Goal: Task Accomplishment & Management: Use online tool/utility

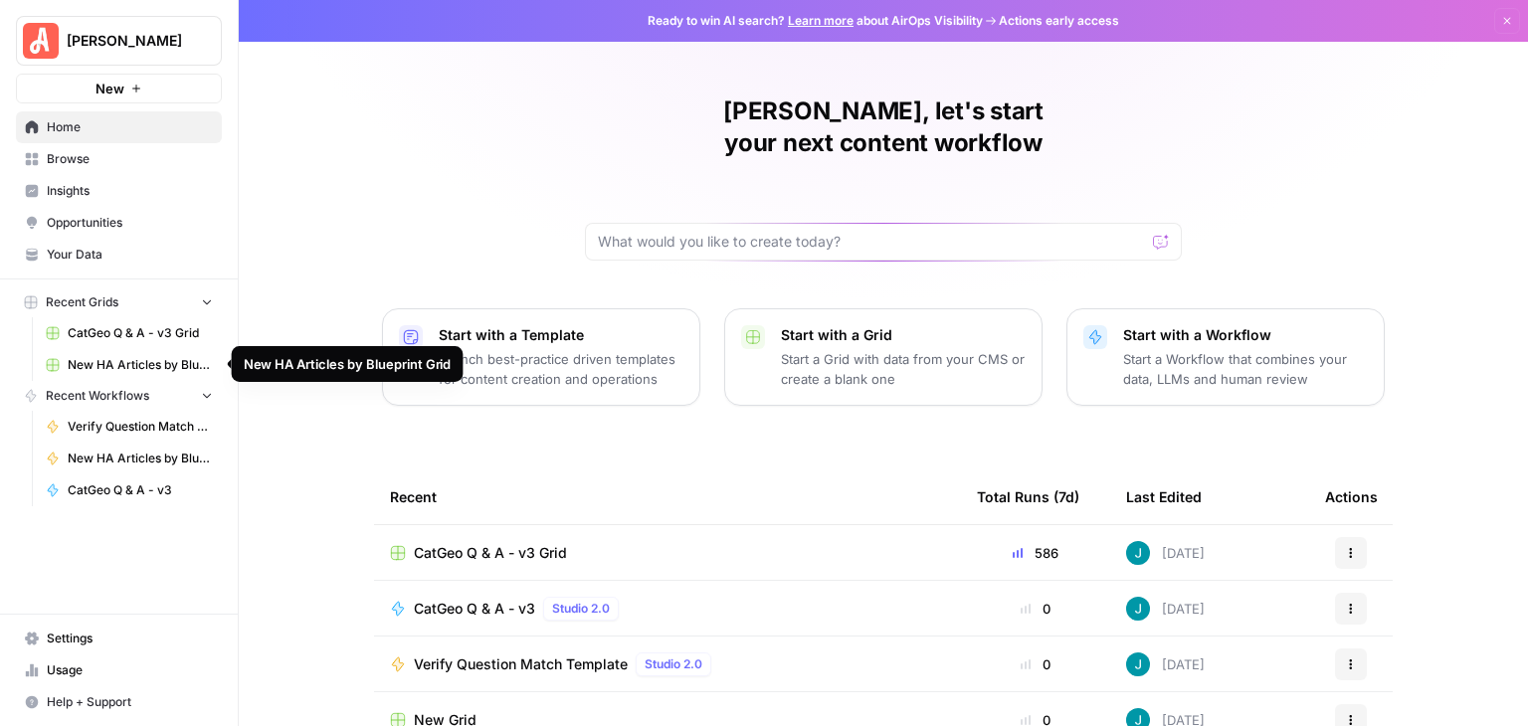
click at [143, 360] on span "New HA Articles by Blueprint Grid" at bounding box center [140, 365] width 145 height 18
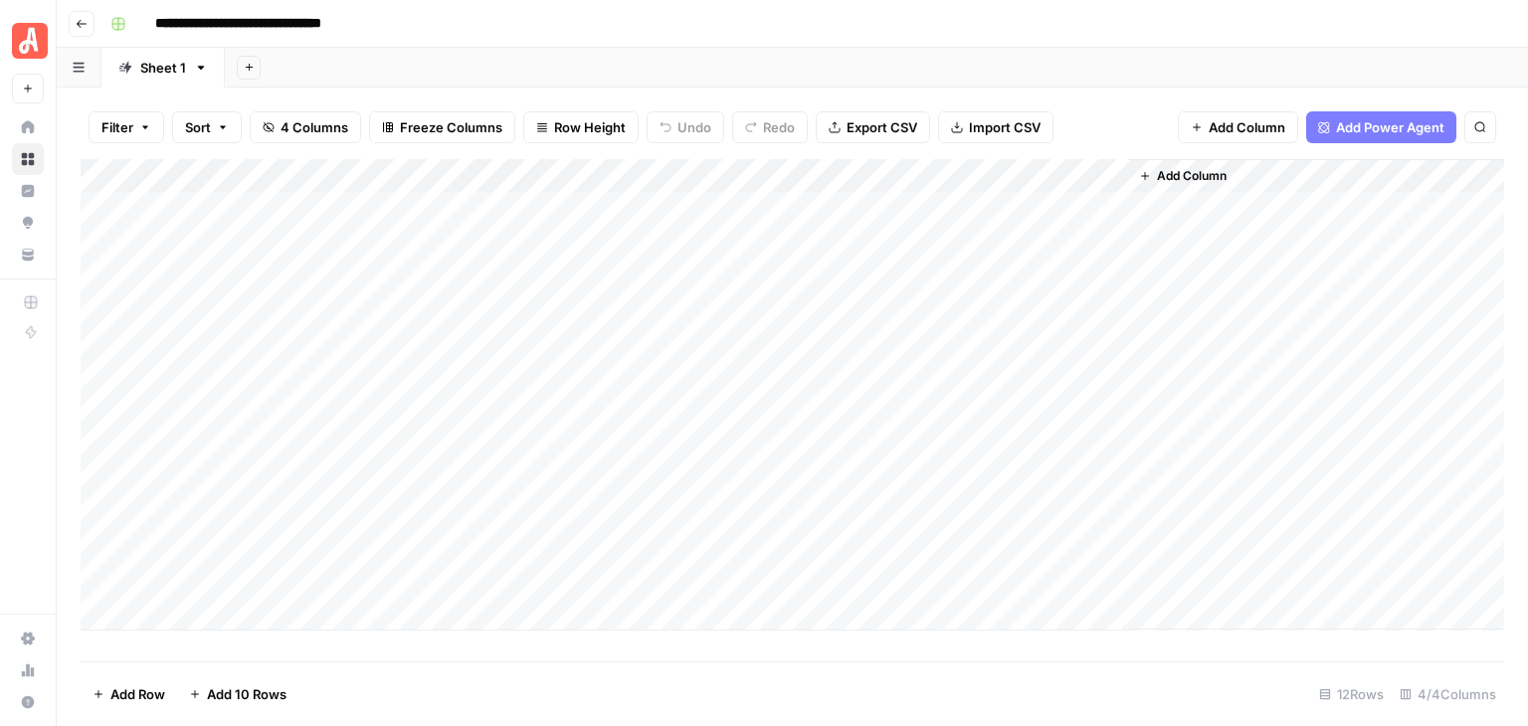
click at [911, 179] on div "Add Column" at bounding box center [793, 395] width 1424 height 472
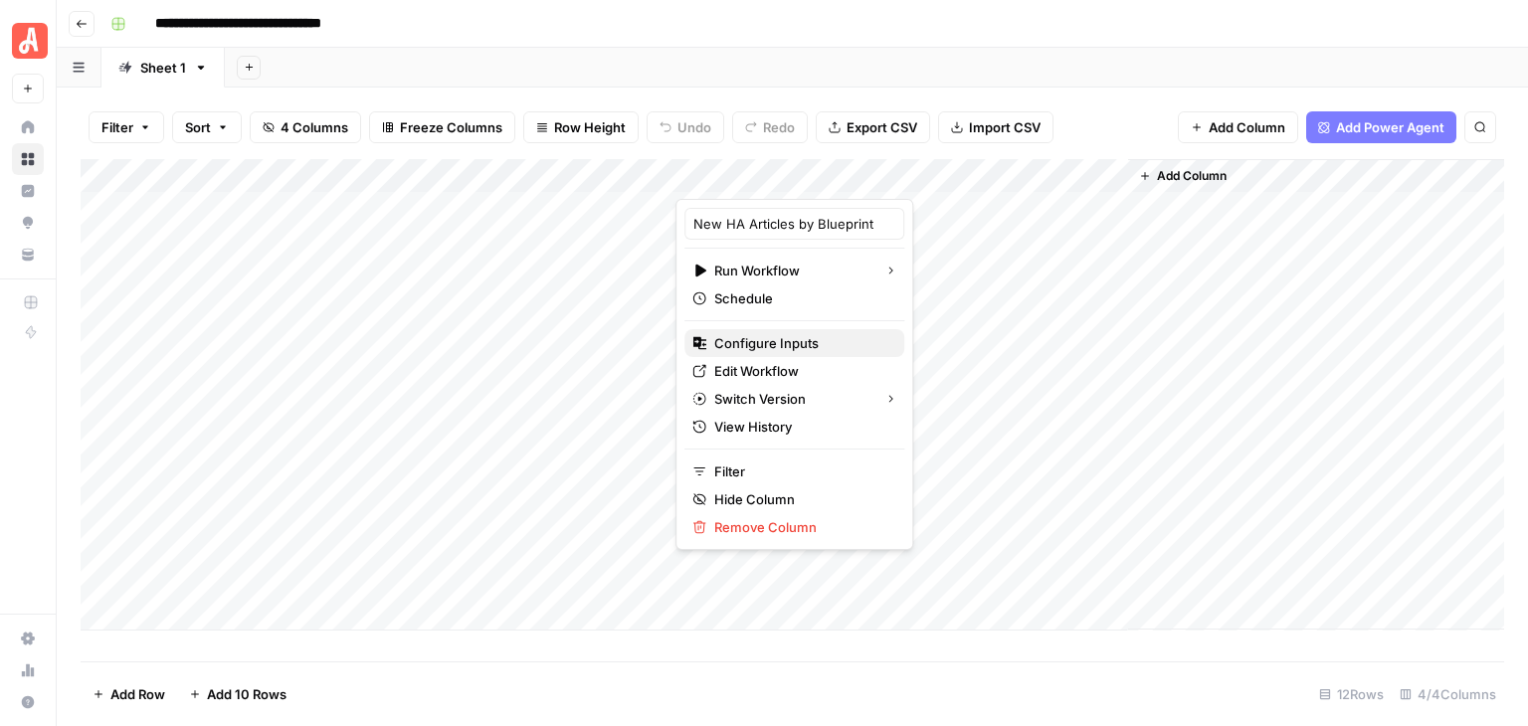
click at [823, 350] on span "Configure Inputs" at bounding box center [801, 343] width 174 height 20
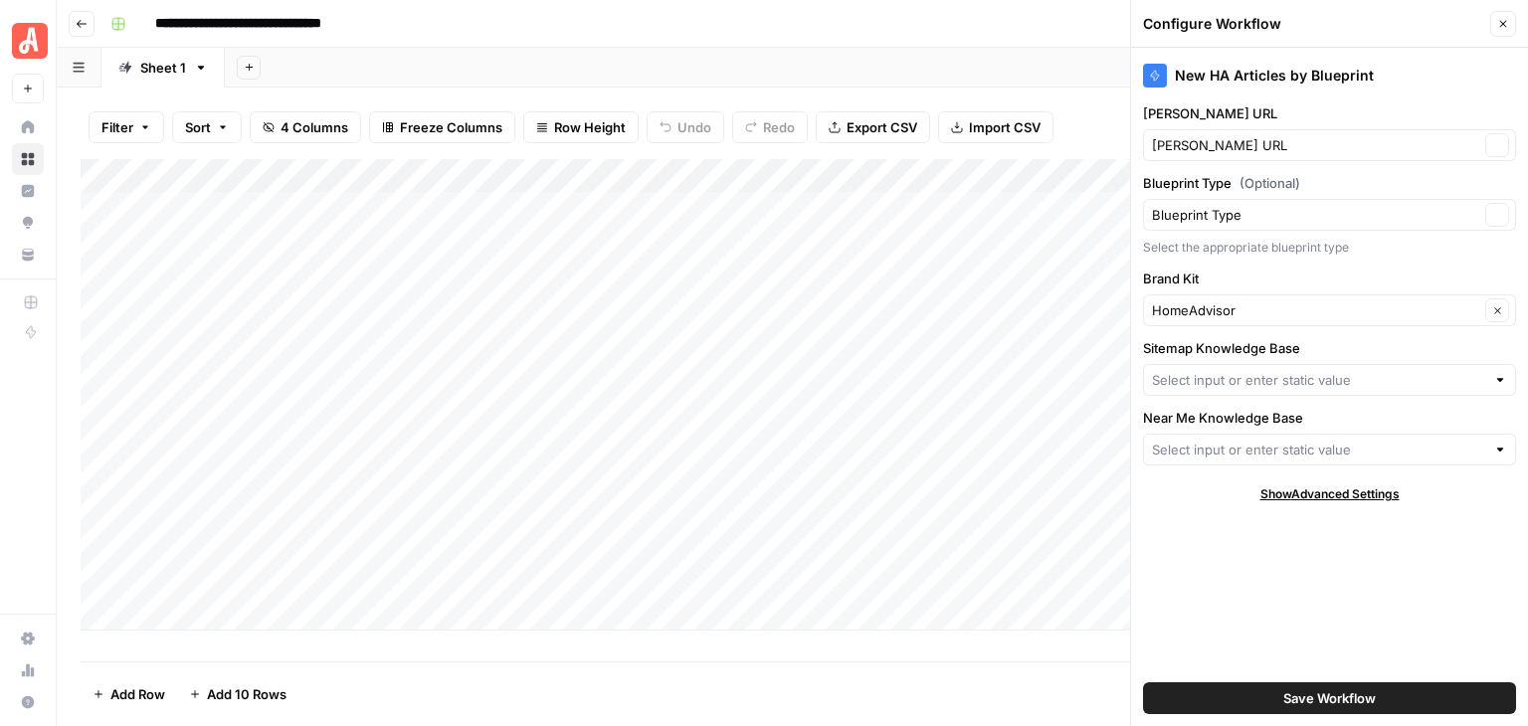
type input "HA Near Me Sitemap"
click at [1501, 375] on div at bounding box center [1501, 380] width 14 height 20
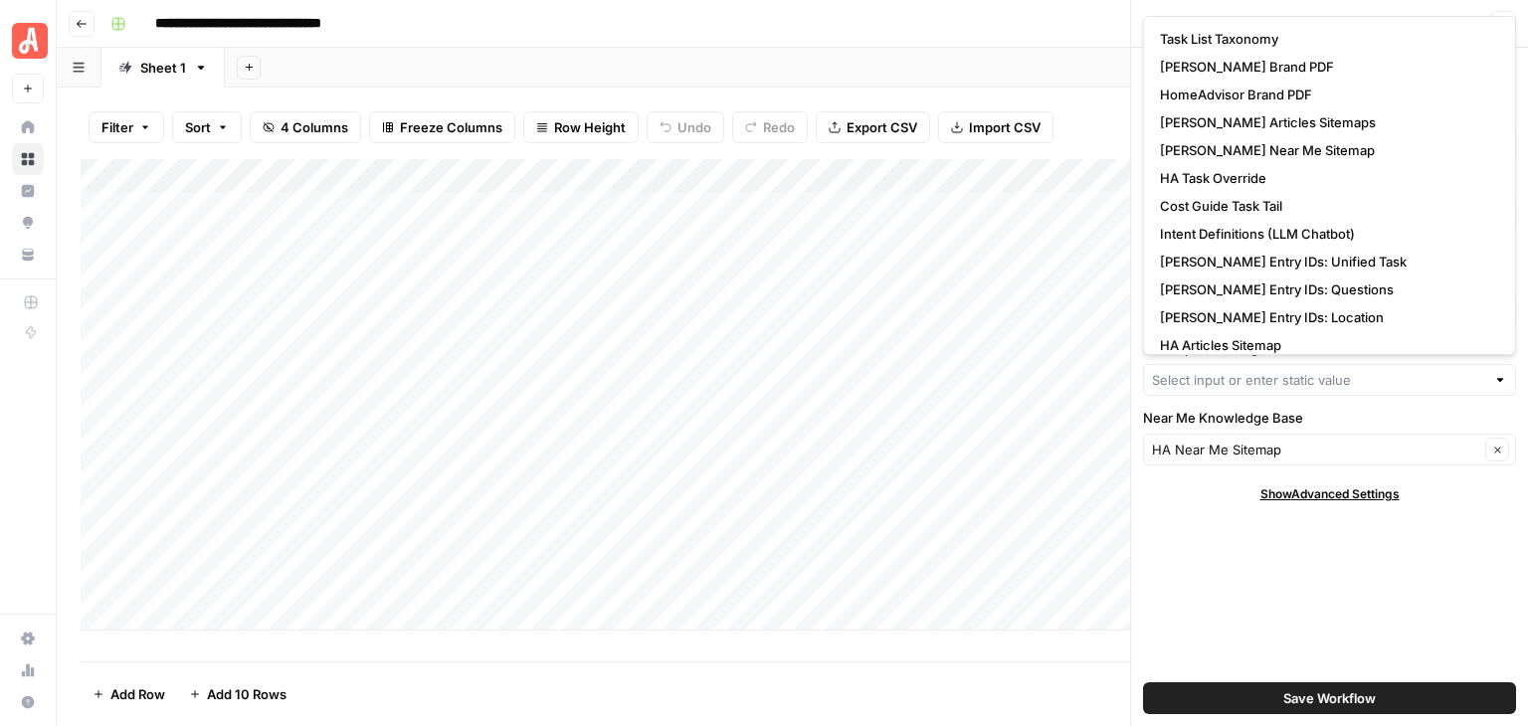
click at [1438, 618] on div "New HA Articles by Blueprint [PERSON_NAME] URL [PERSON_NAME] URL Clear Blueprin…" at bounding box center [1329, 387] width 397 height 679
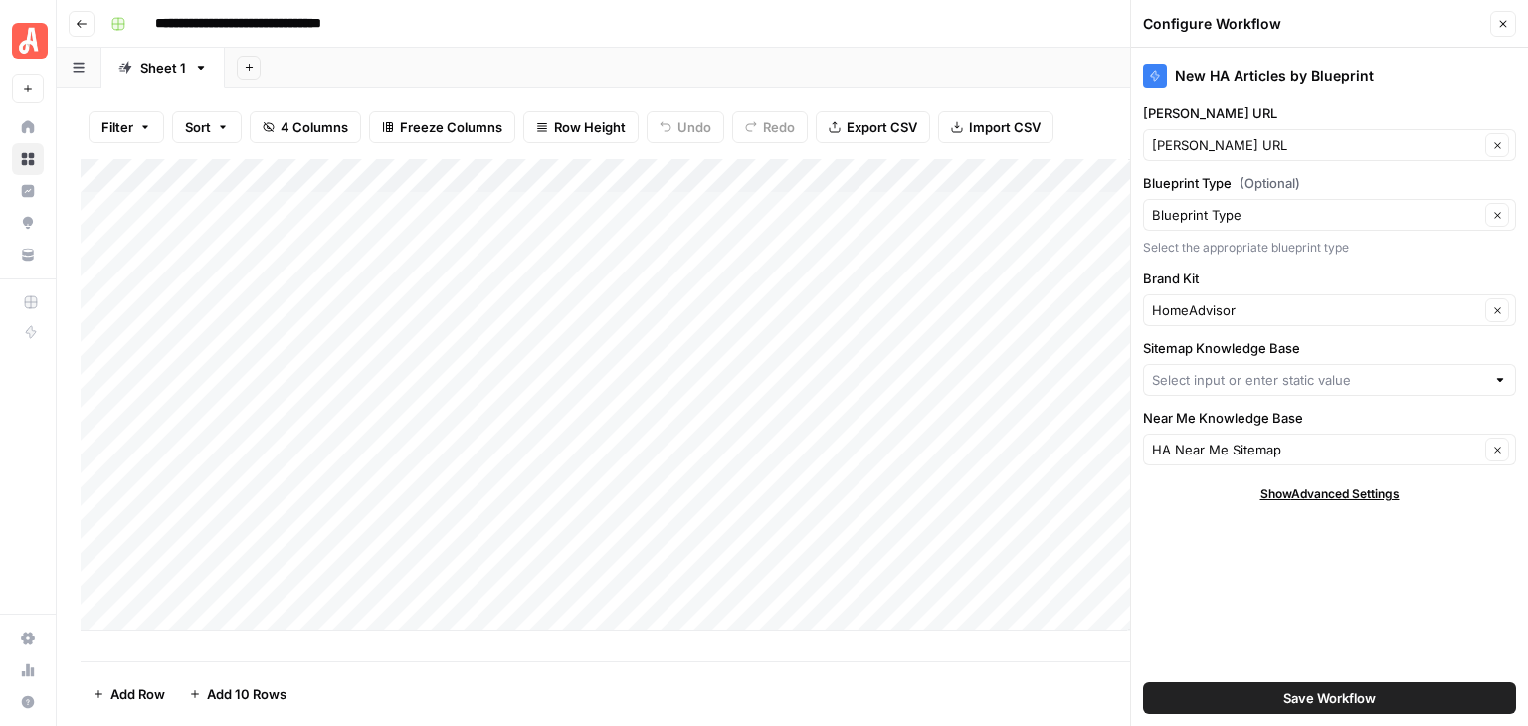
click at [1497, 387] on div at bounding box center [1501, 380] width 14 height 20
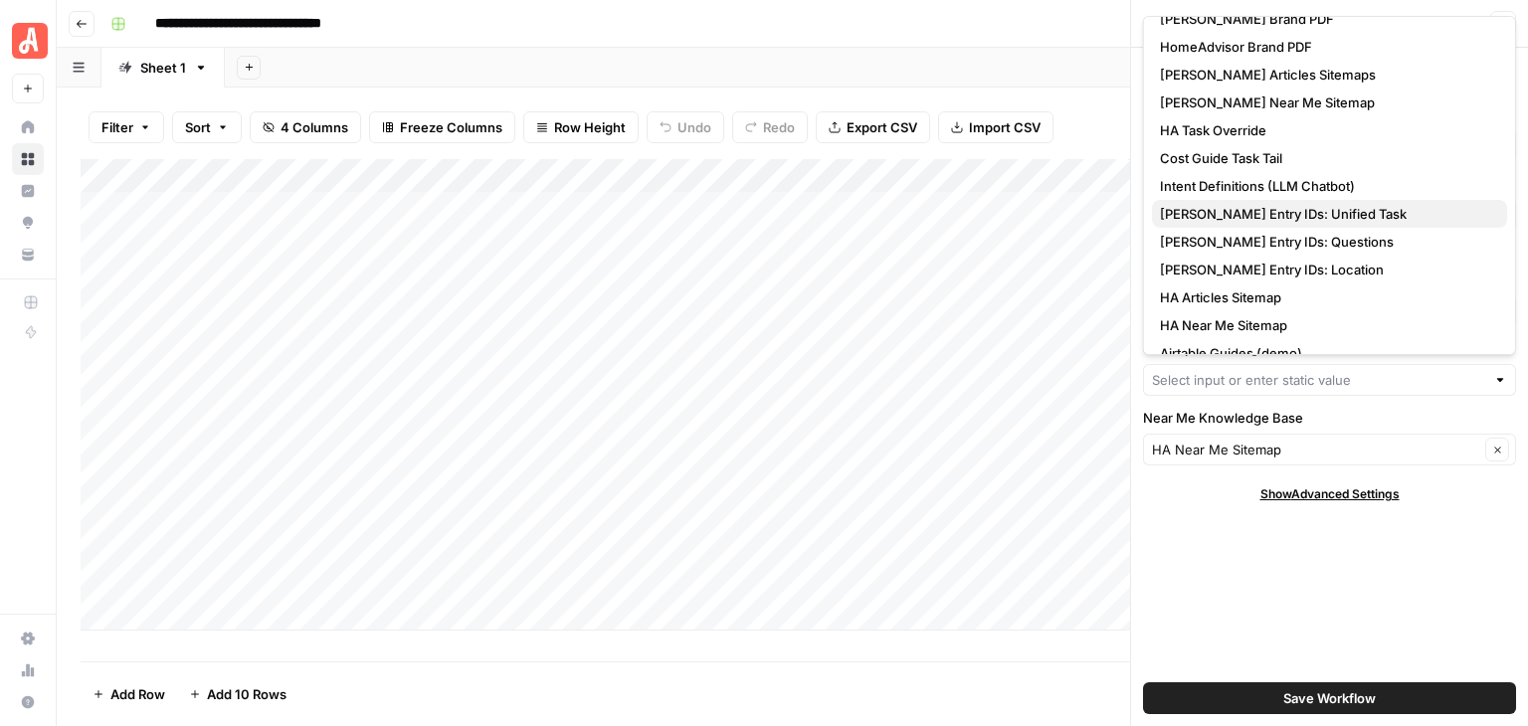
scroll to position [68, 0]
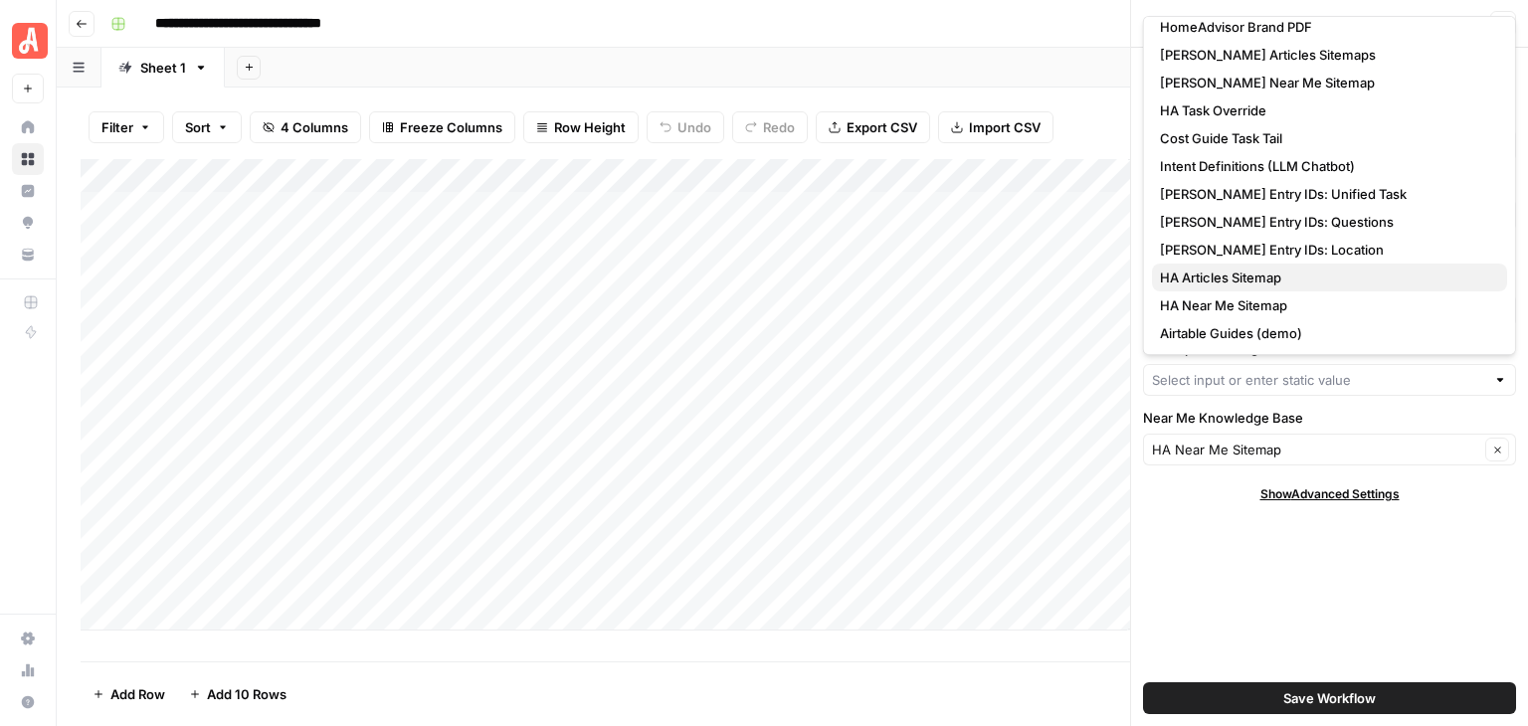
click at [1298, 283] on span "HA Articles Sitemap" at bounding box center [1325, 278] width 331 height 20
type input "HA Articles Sitemap"
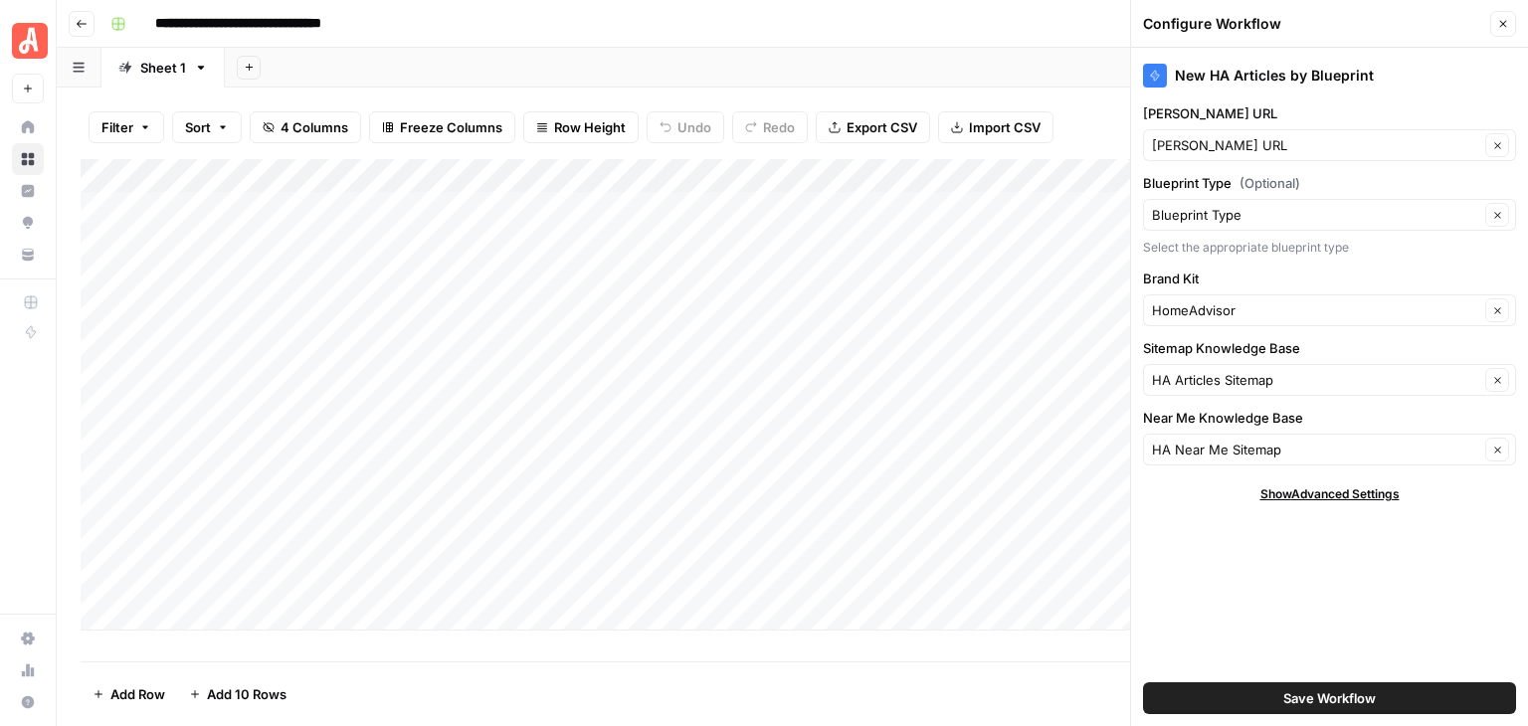
click at [1341, 693] on span "Save Workflow" at bounding box center [1330, 699] width 93 height 20
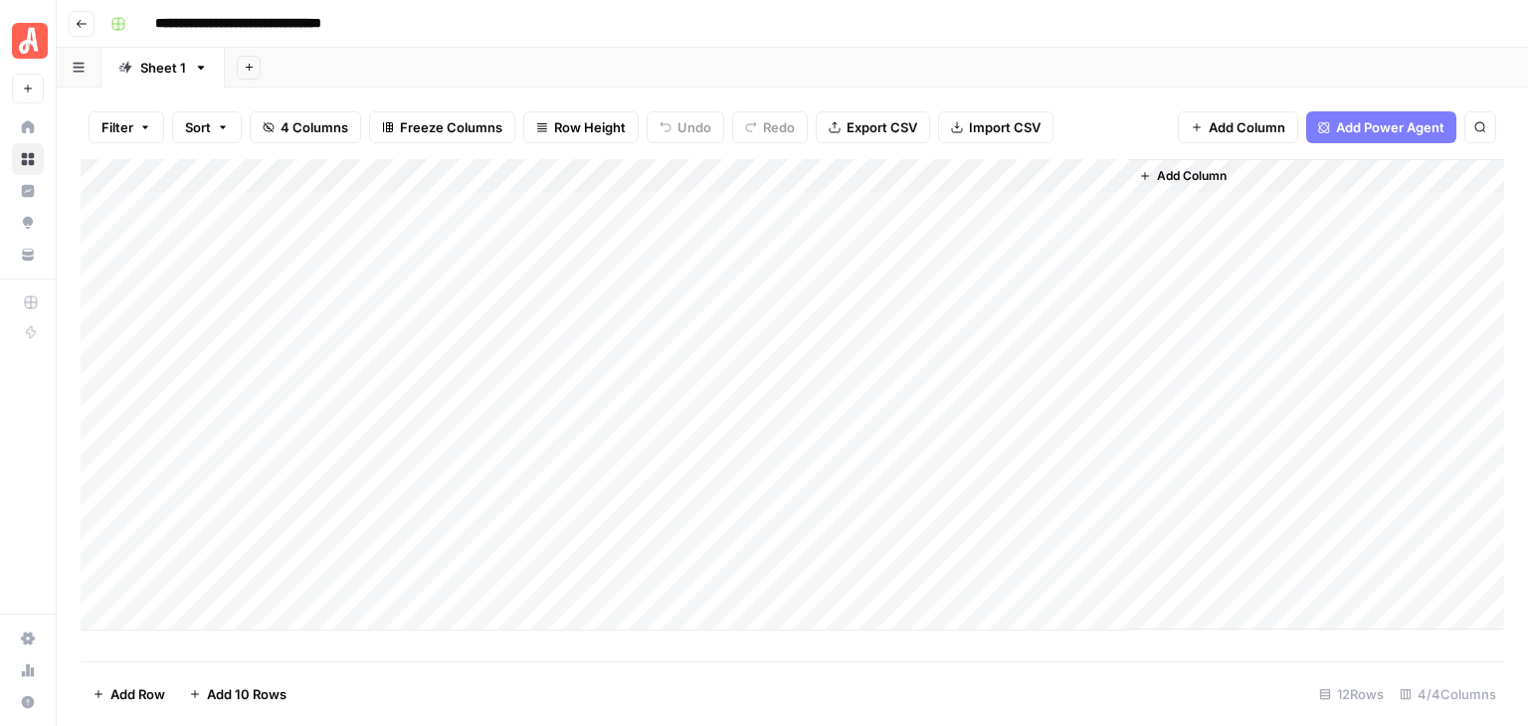
click at [844, 697] on footer "Add Row Add 10 Rows 12 Rows 4/4 Columns" at bounding box center [793, 694] width 1424 height 65
click at [16, 44] on button "[PERSON_NAME]" at bounding box center [28, 41] width 32 height 50
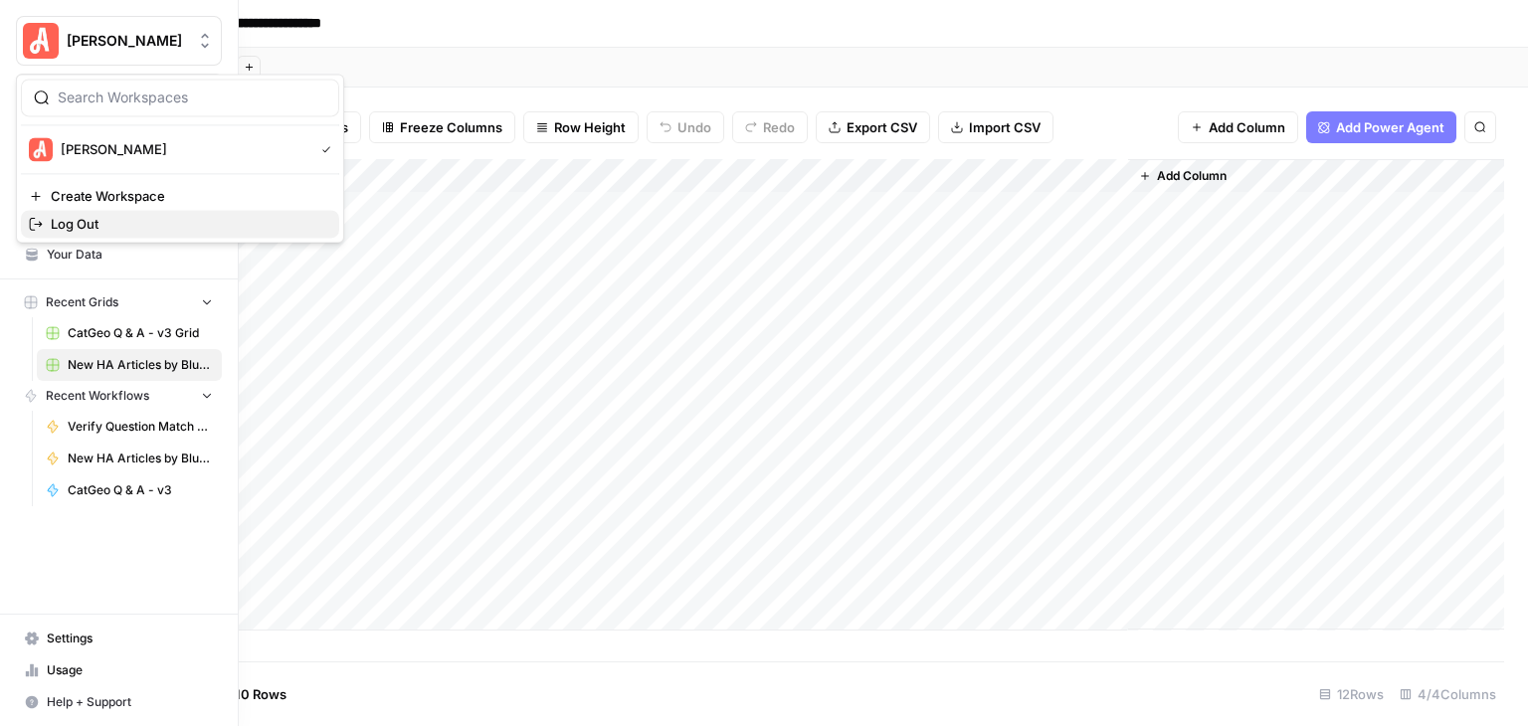
click at [131, 226] on span "Log Out" at bounding box center [187, 224] width 273 height 20
